Goal: Task Accomplishment & Management: Manage account settings

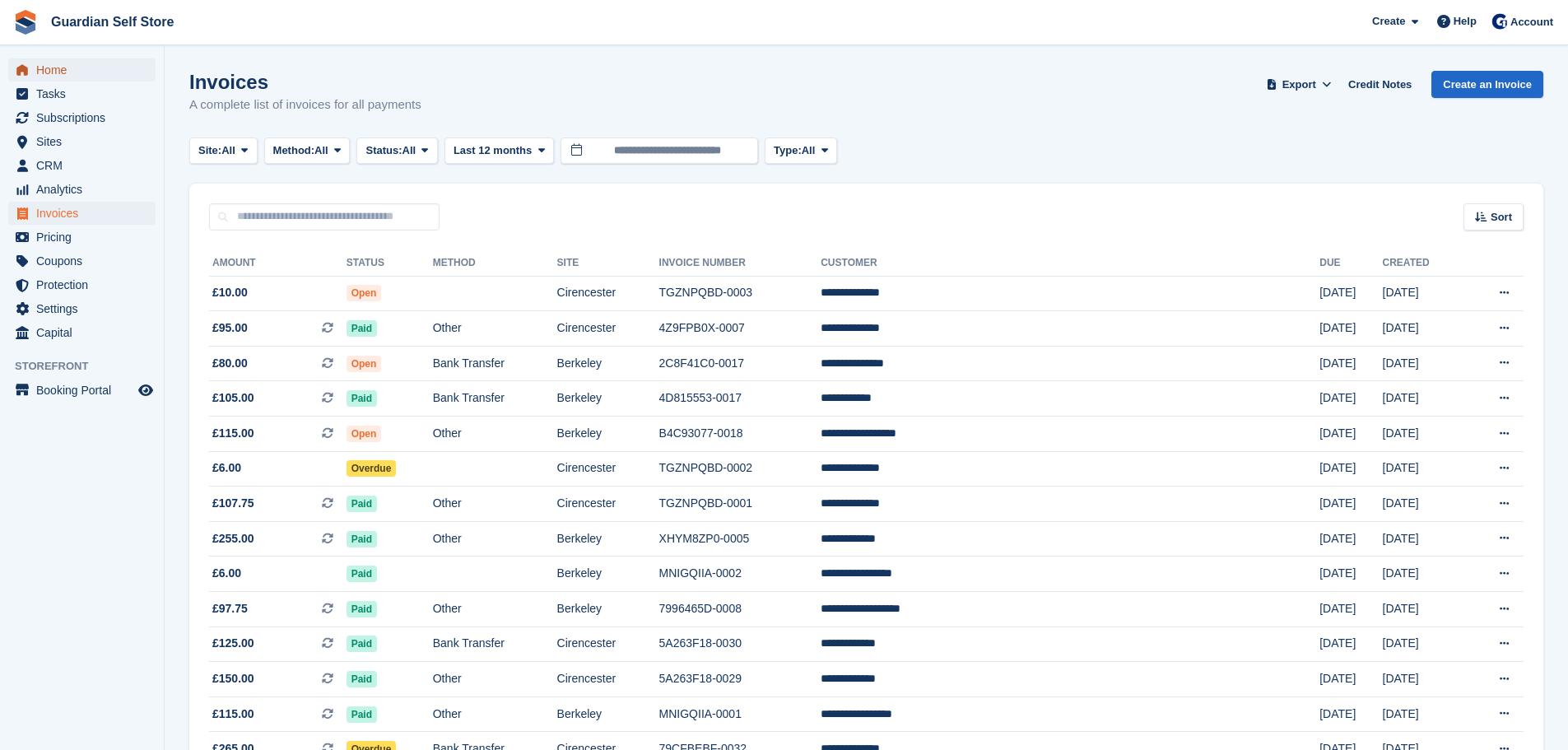
drag, startPoint x: 0, startPoint y: 0, endPoint x: 71, endPoint y: 72, distance: 101.1
click at [66, 75] on span "Home" at bounding box center [85, 70] width 98 height 23
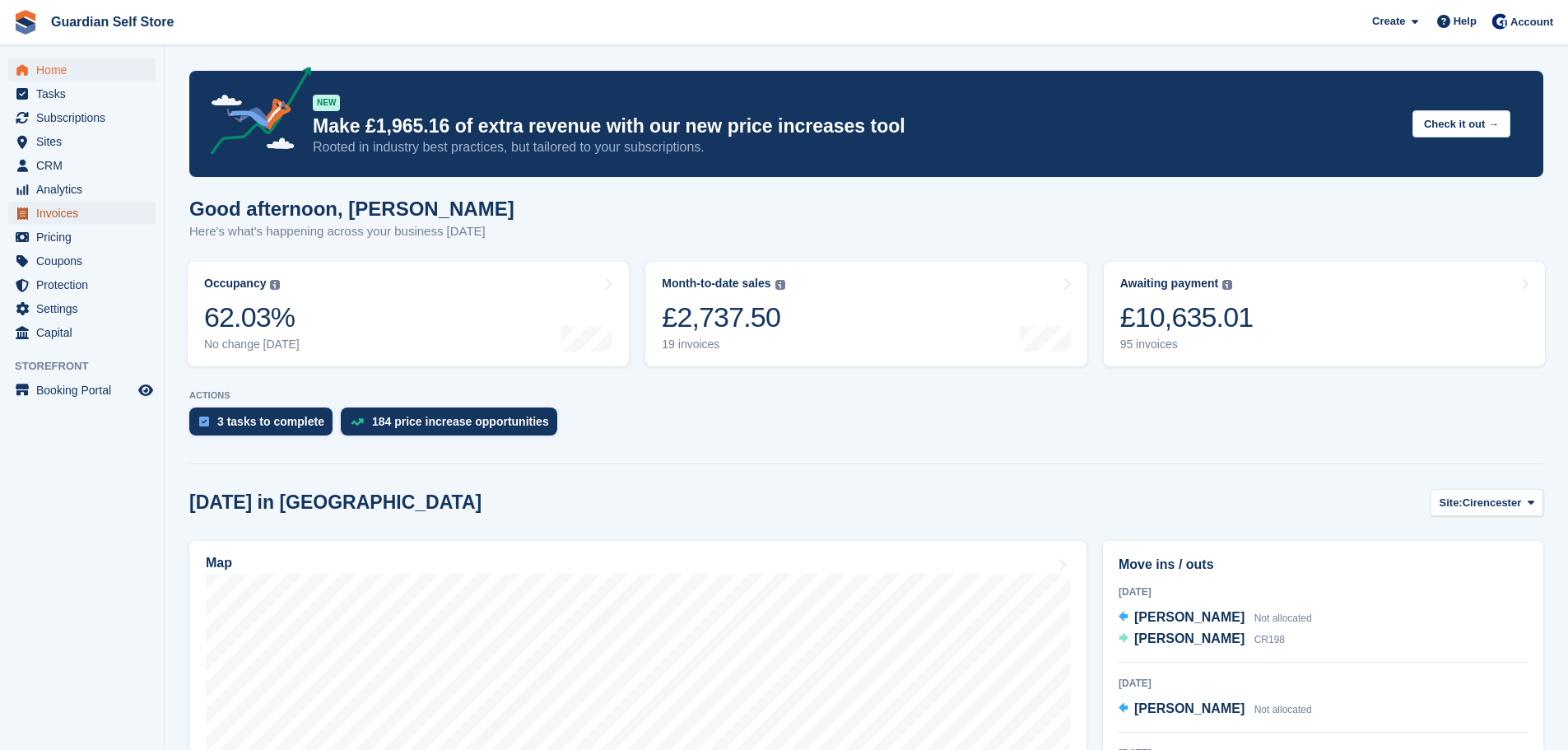
click at [76, 208] on span "Invoices" at bounding box center [85, 212] width 98 height 23
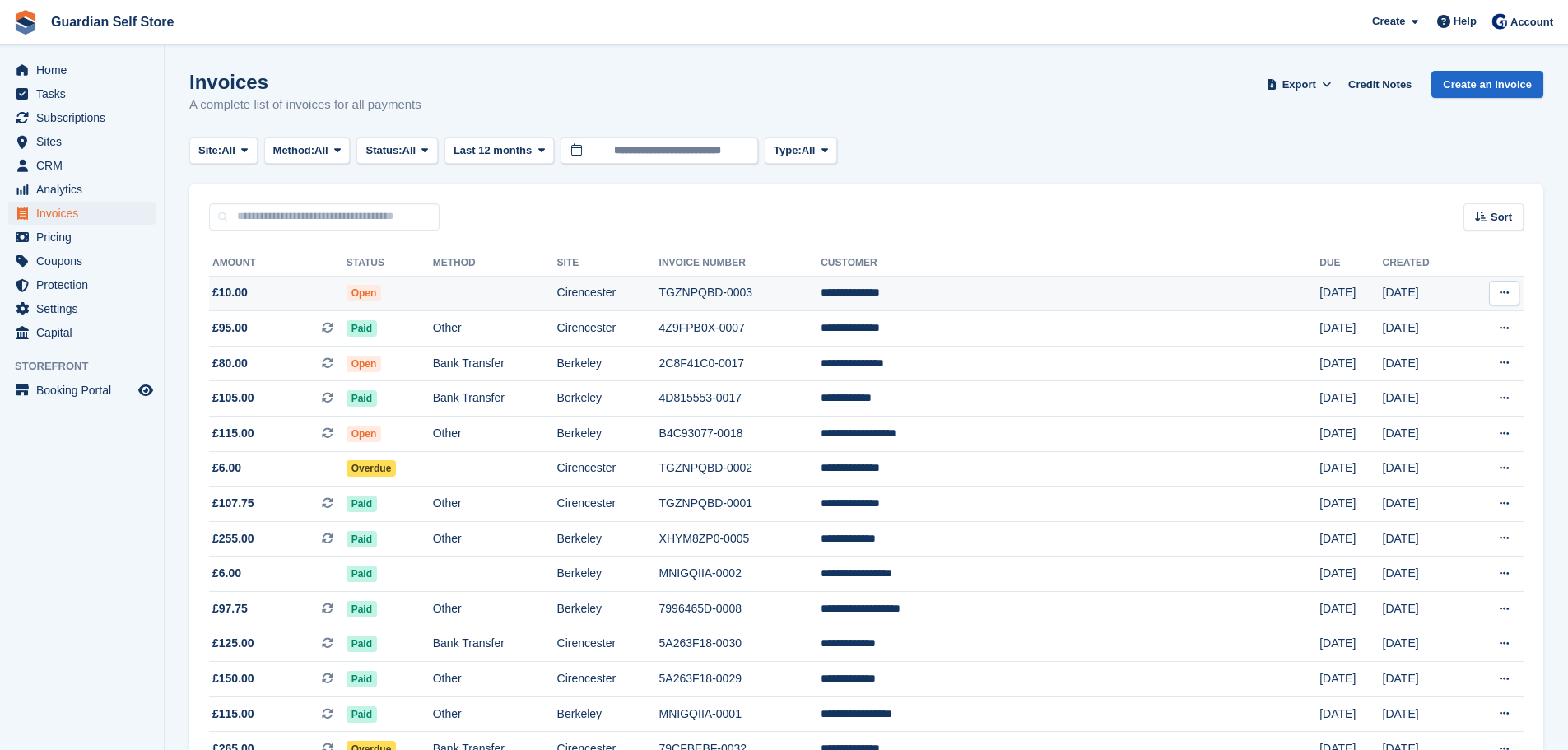
click at [315, 299] on span "£10.00" at bounding box center [278, 292] width 138 height 17
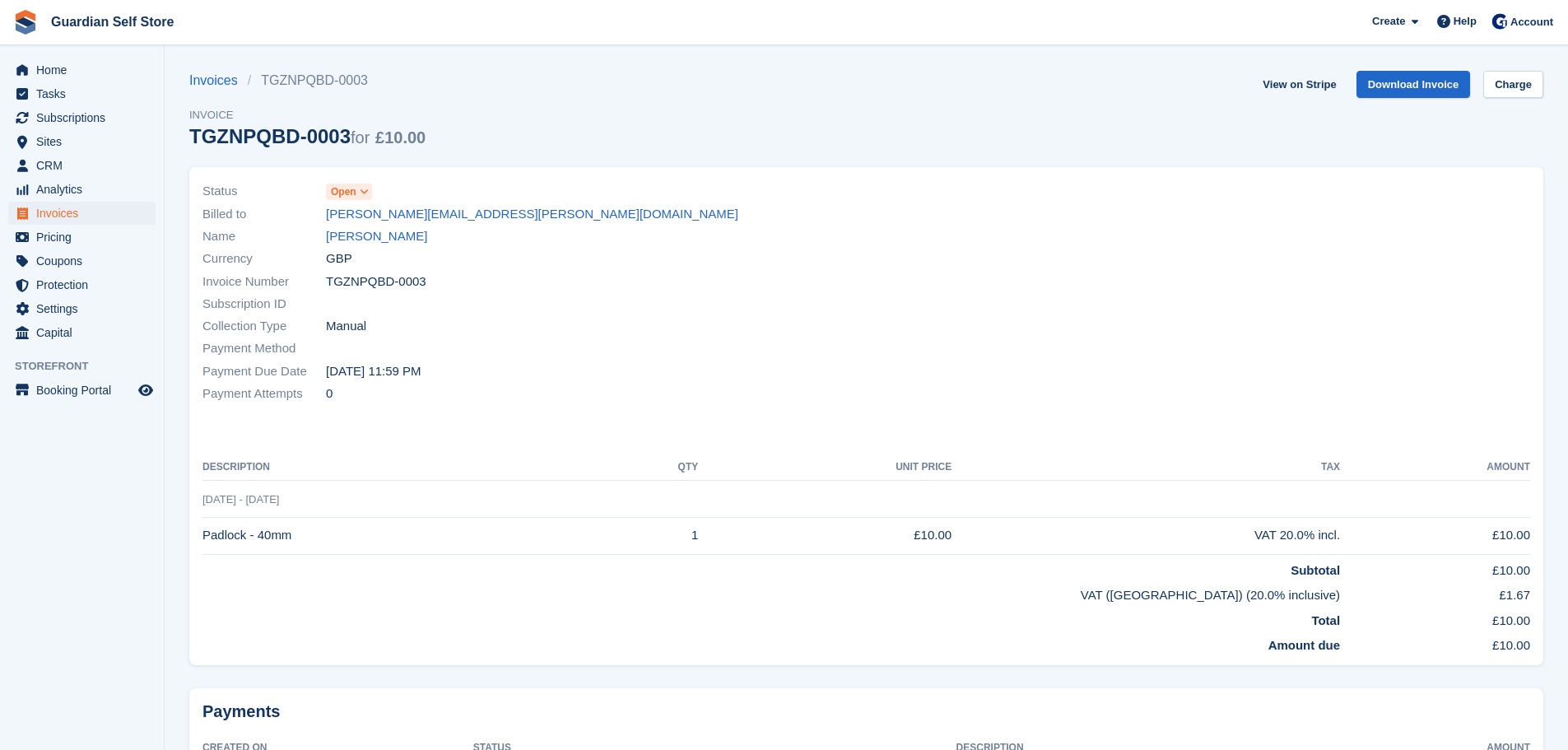
click at [354, 197] on span "Open" at bounding box center [344, 192] width 26 height 15
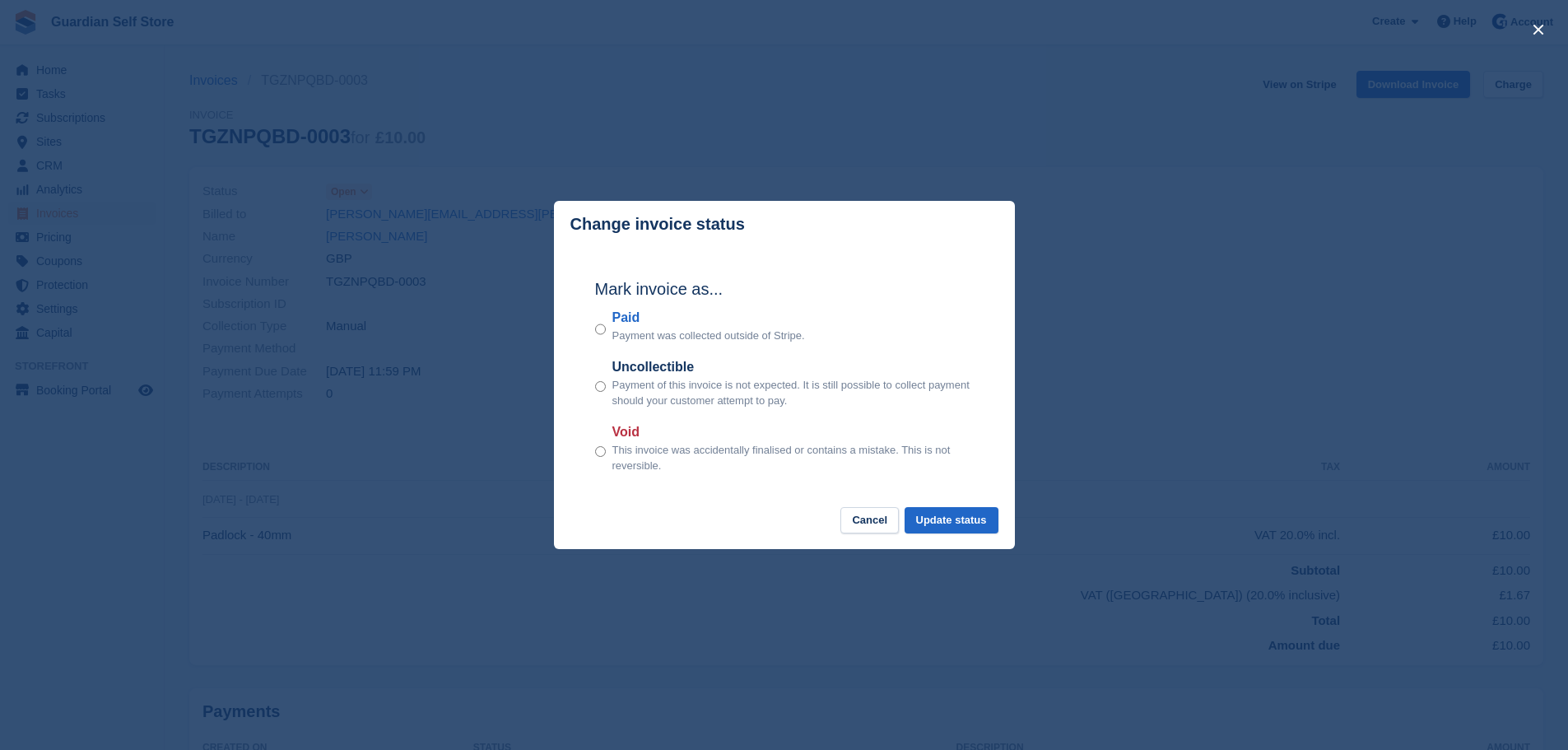
click at [641, 326] on label "Paid" at bounding box center [709, 317] width 193 height 19
click at [962, 505] on div "Mark invoice as... Paid Payment was collected outside of Stripe. Uncollectible …" at bounding box center [784, 377] width 412 height 259
click at [983, 518] on button "Update status" at bounding box center [951, 521] width 94 height 28
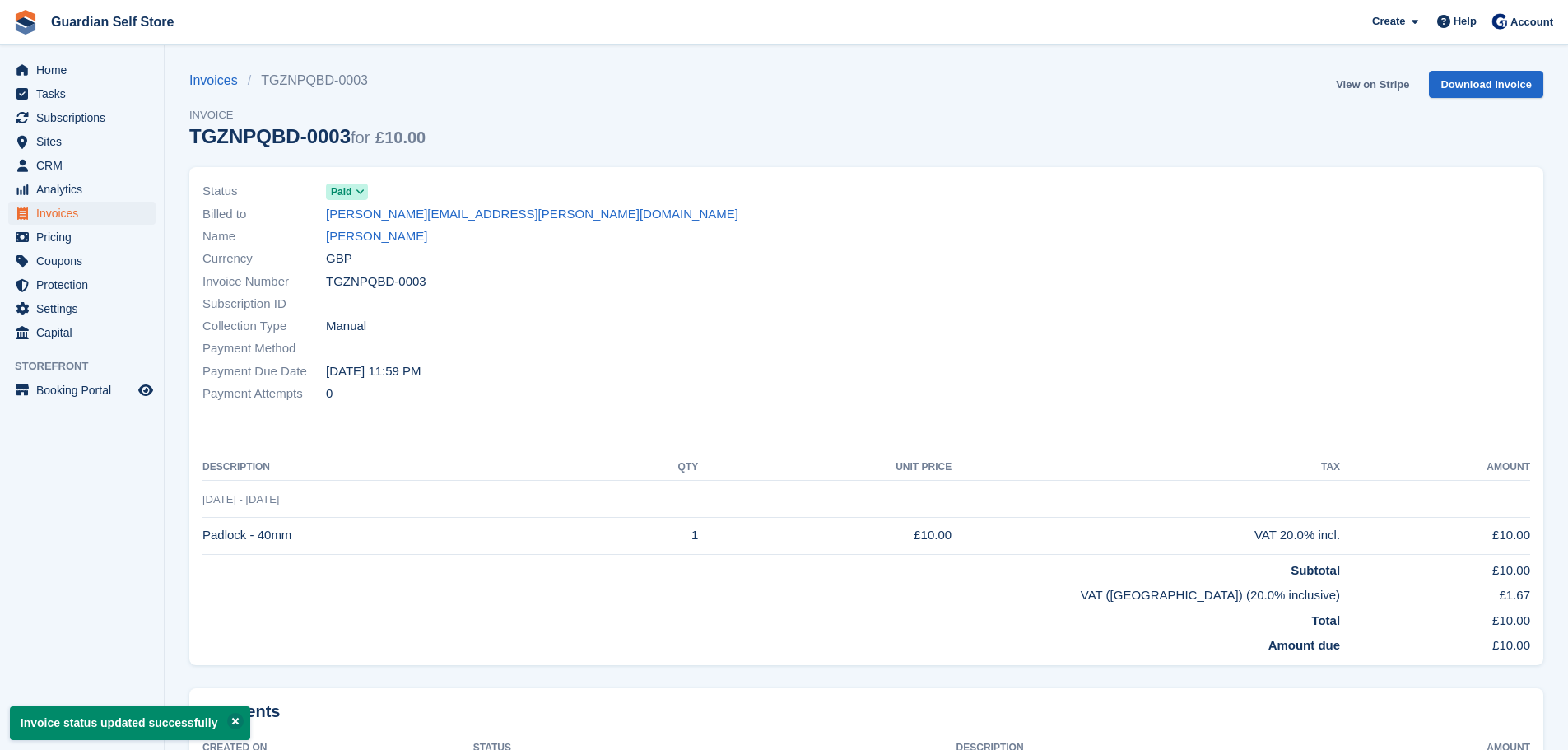
click at [1371, 85] on link "View on Stripe" at bounding box center [1372, 85] width 86 height 28
click at [83, 69] on span "Home" at bounding box center [85, 70] width 98 height 23
